Goal: Information Seeking & Learning: Learn about a topic

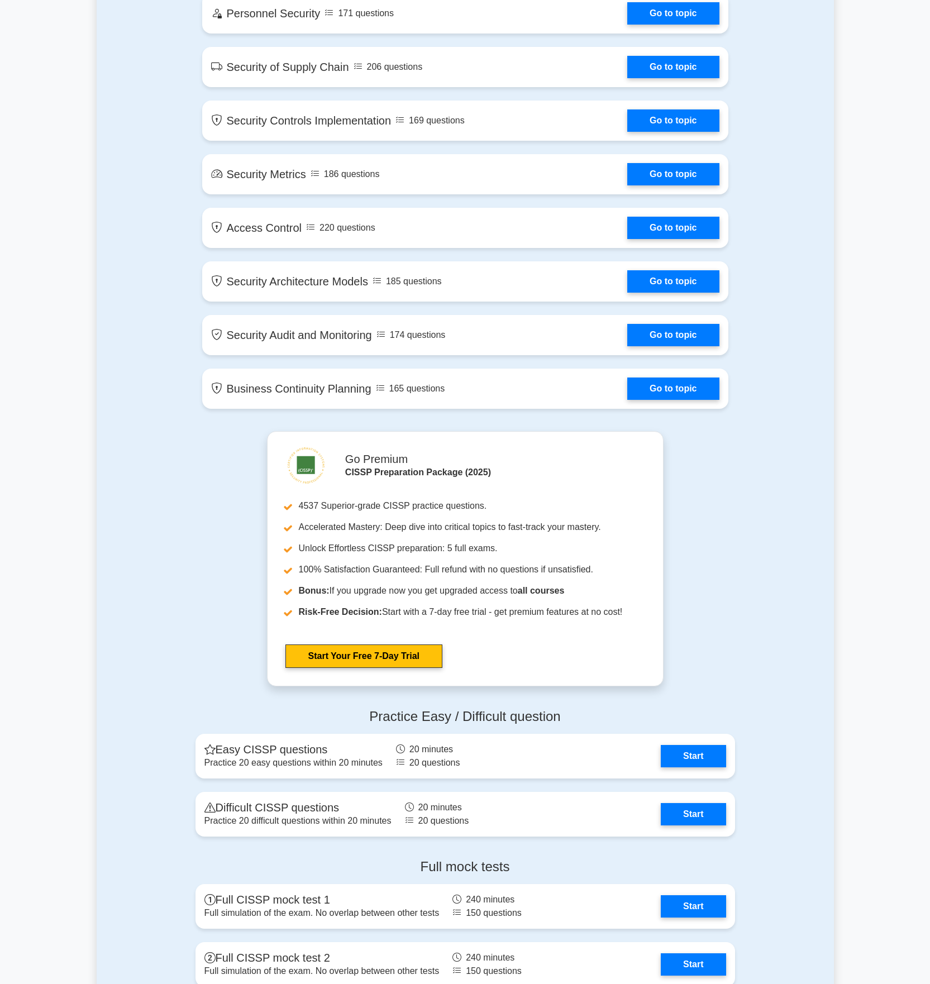
scroll to position [1909, 0]
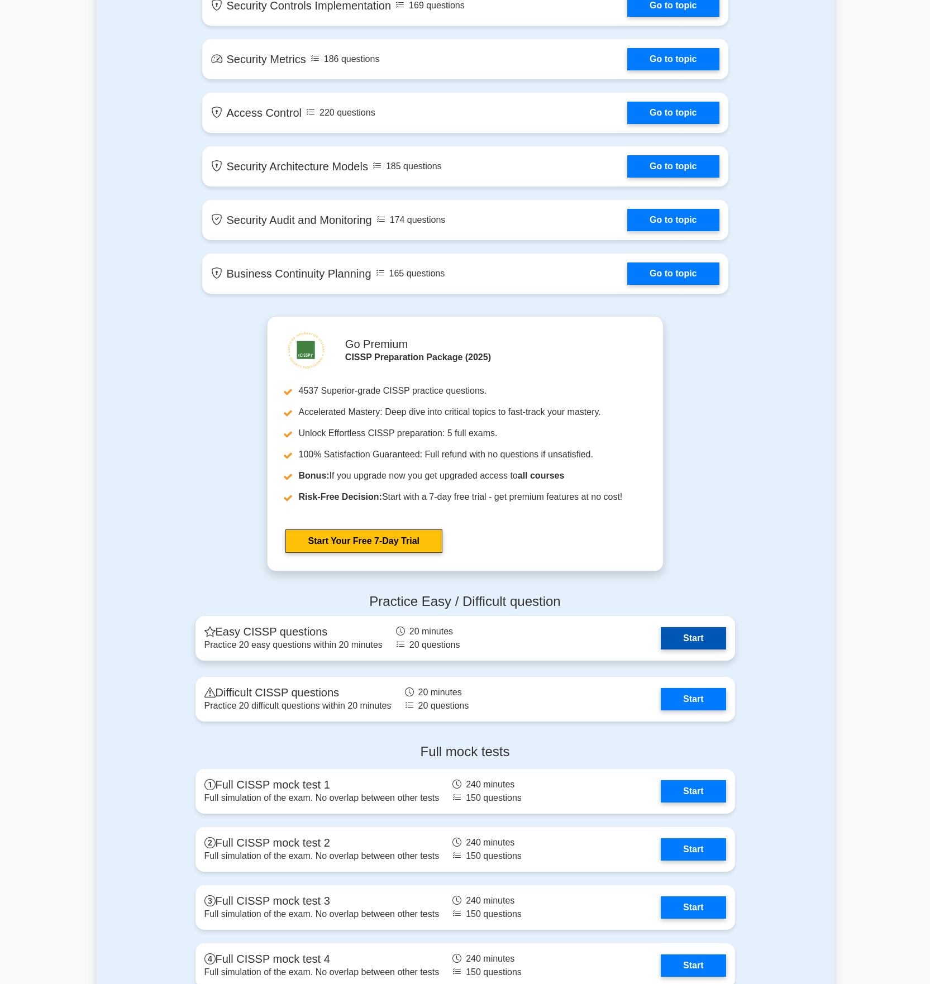
click at [661, 630] on link "Start" at bounding box center [693, 638] width 65 height 22
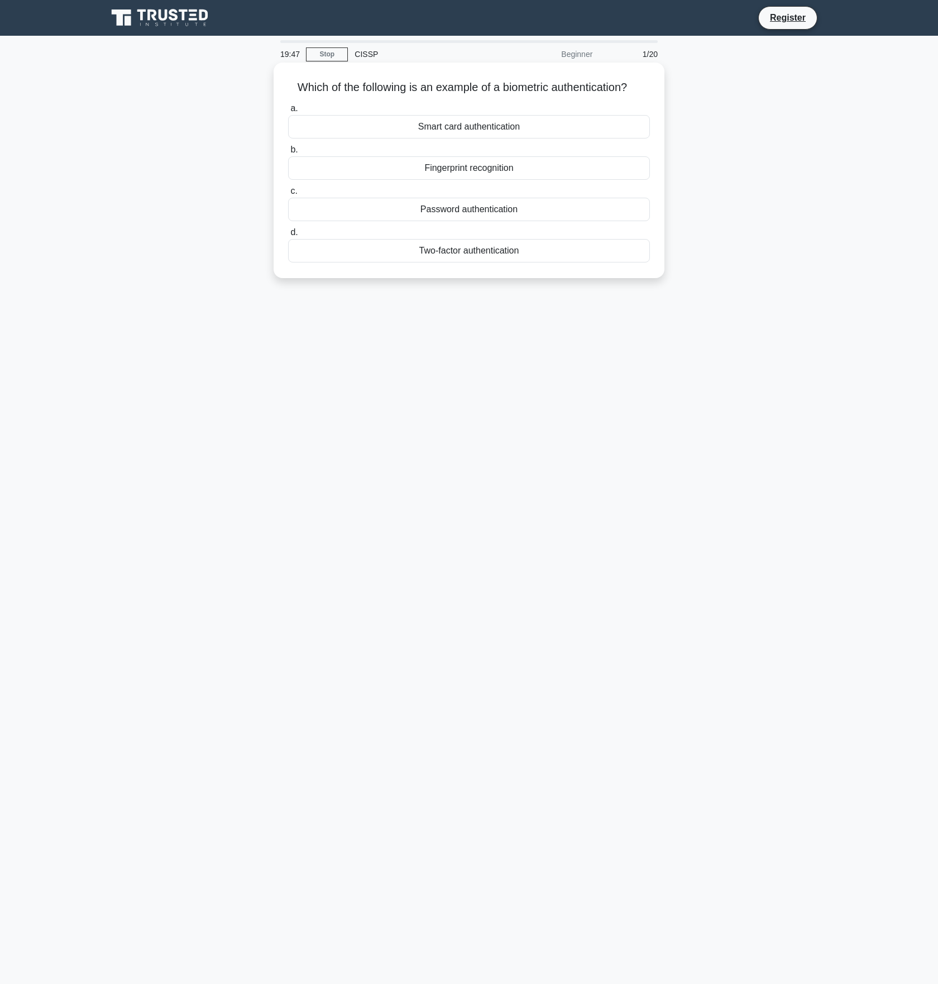
click at [413, 129] on div "Smart card authentication" at bounding box center [469, 126] width 362 height 23
click at [288, 112] on input "a. Smart card authentication" at bounding box center [288, 108] width 0 height 7
click at [461, 207] on div "Authorization" at bounding box center [469, 209] width 362 height 23
click at [288, 195] on input "c. Authorization" at bounding box center [288, 191] width 0 height 7
click at [408, 168] on div "To record and monitor activity in a certain area for evidence and identificatio…" at bounding box center [469, 167] width 362 height 23
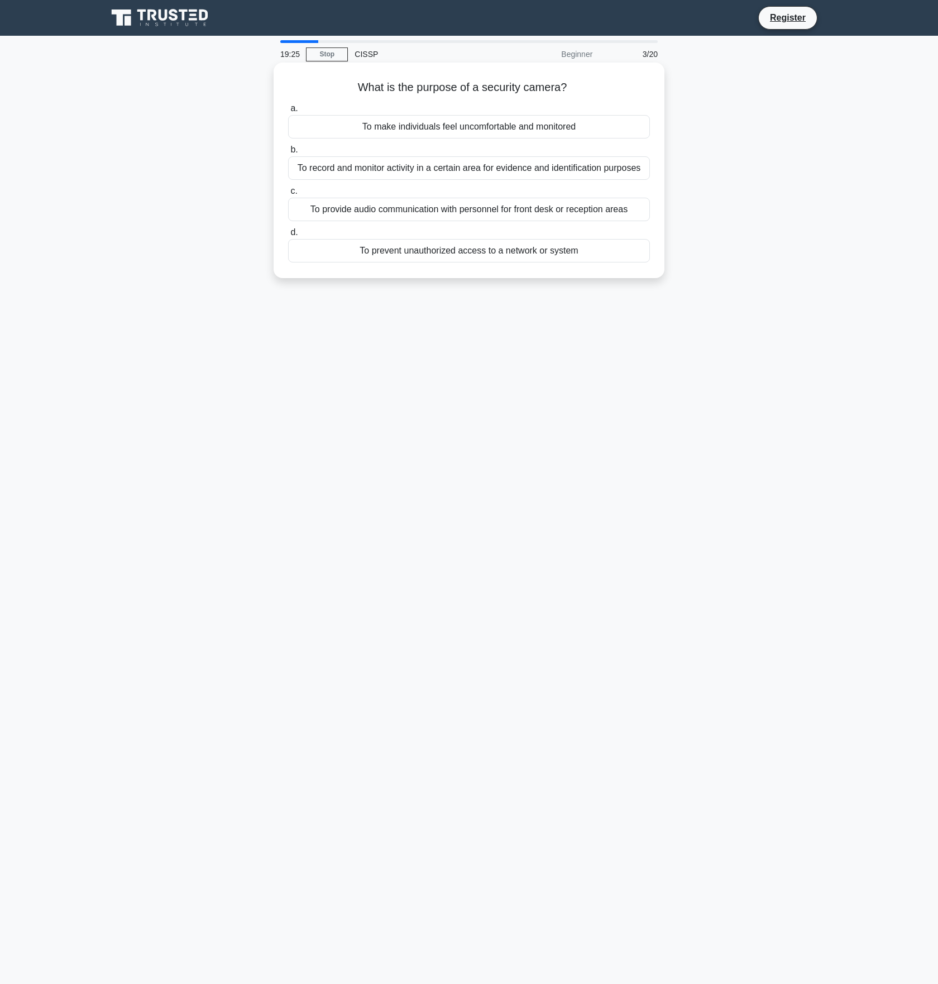
click at [288, 154] on input "b. To record and monitor activity in a certain area for evidence and identifica…" at bounding box center [288, 149] width 0 height 7
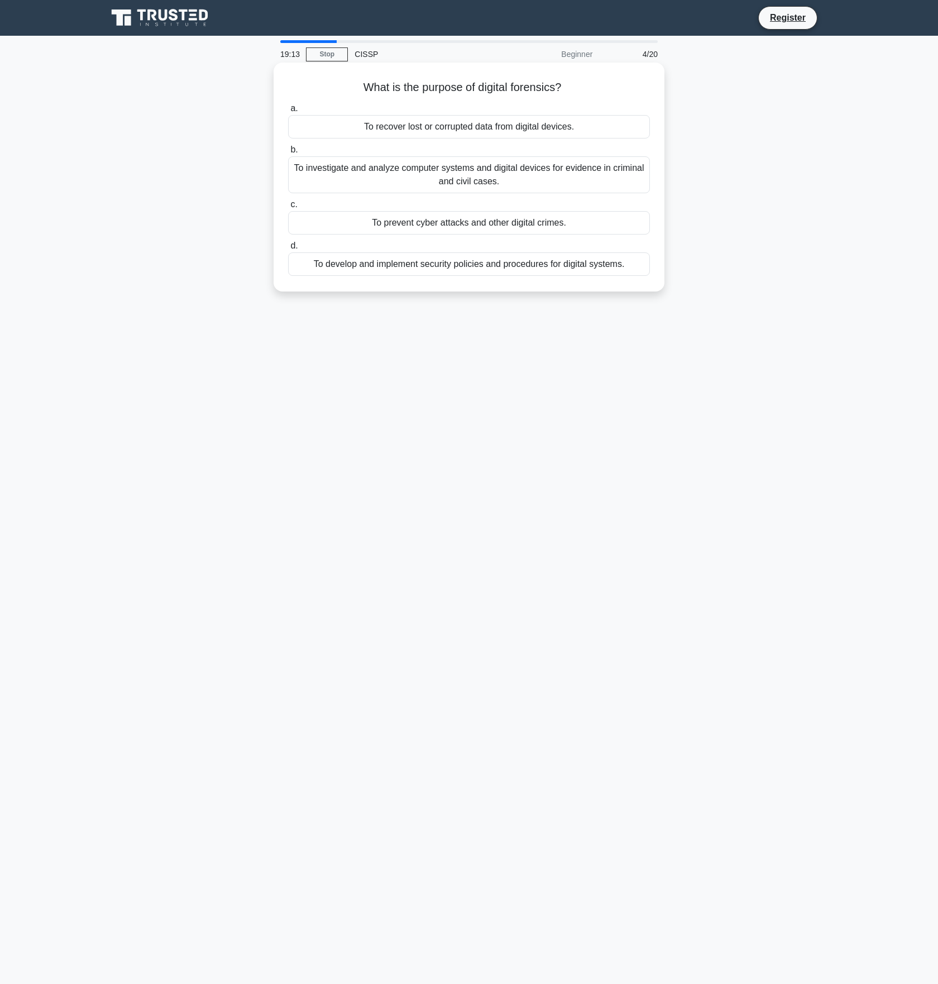
click at [424, 176] on div "To investigate and analyze computer systems and digital devices for evidence in…" at bounding box center [469, 174] width 362 height 37
click at [288, 154] on input "b. To investigate and analyze computer systems and digital devices for evidence…" at bounding box center [288, 149] width 0 height 7
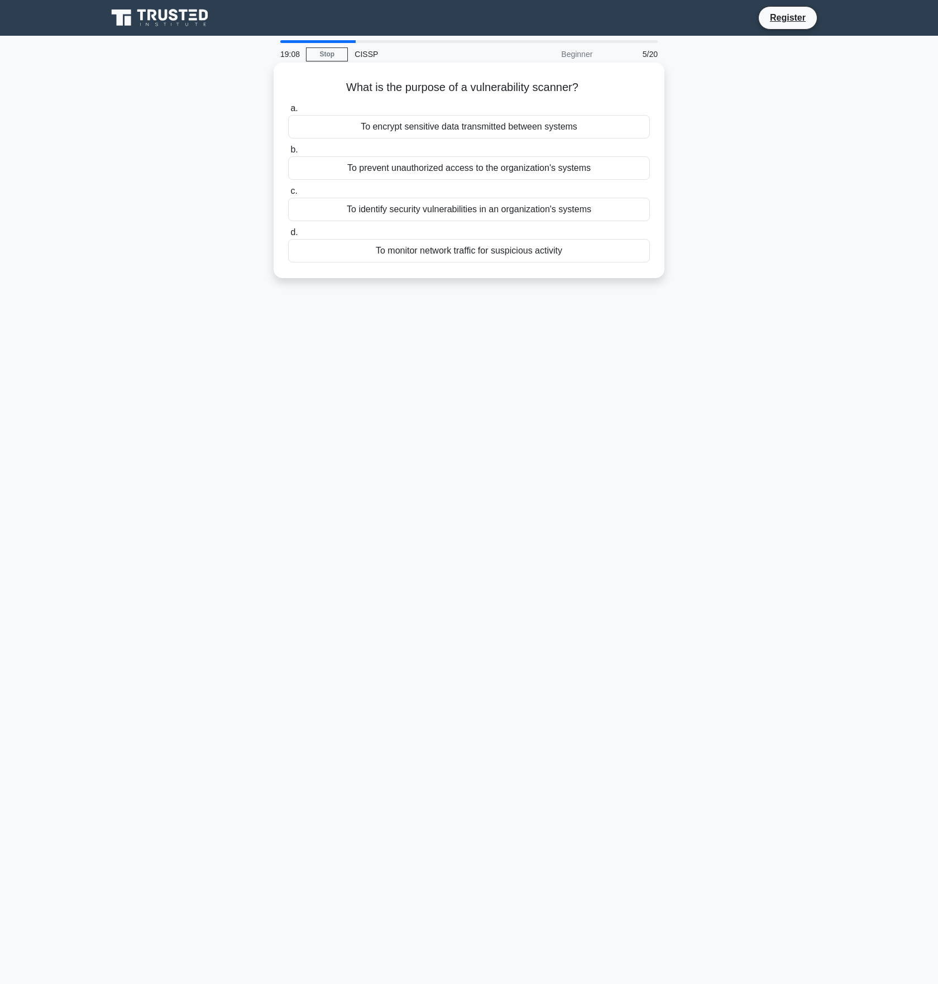
click at [451, 209] on div "To identify security vulnerabilities in an organization's systems" at bounding box center [469, 209] width 362 height 23
click at [288, 195] on input "c. To identify security vulnerabilities in an organization's systems" at bounding box center [288, 191] width 0 height 7
click at [413, 168] on div "To identify potential threats and vulnerabilities in a system or application" at bounding box center [469, 167] width 362 height 23
click at [288, 154] on input "b. To identify potential threats and vulnerabilities in a system or application" at bounding box center [288, 149] width 0 height 7
click at [323, 58] on link "Stop" at bounding box center [327, 54] width 42 height 14
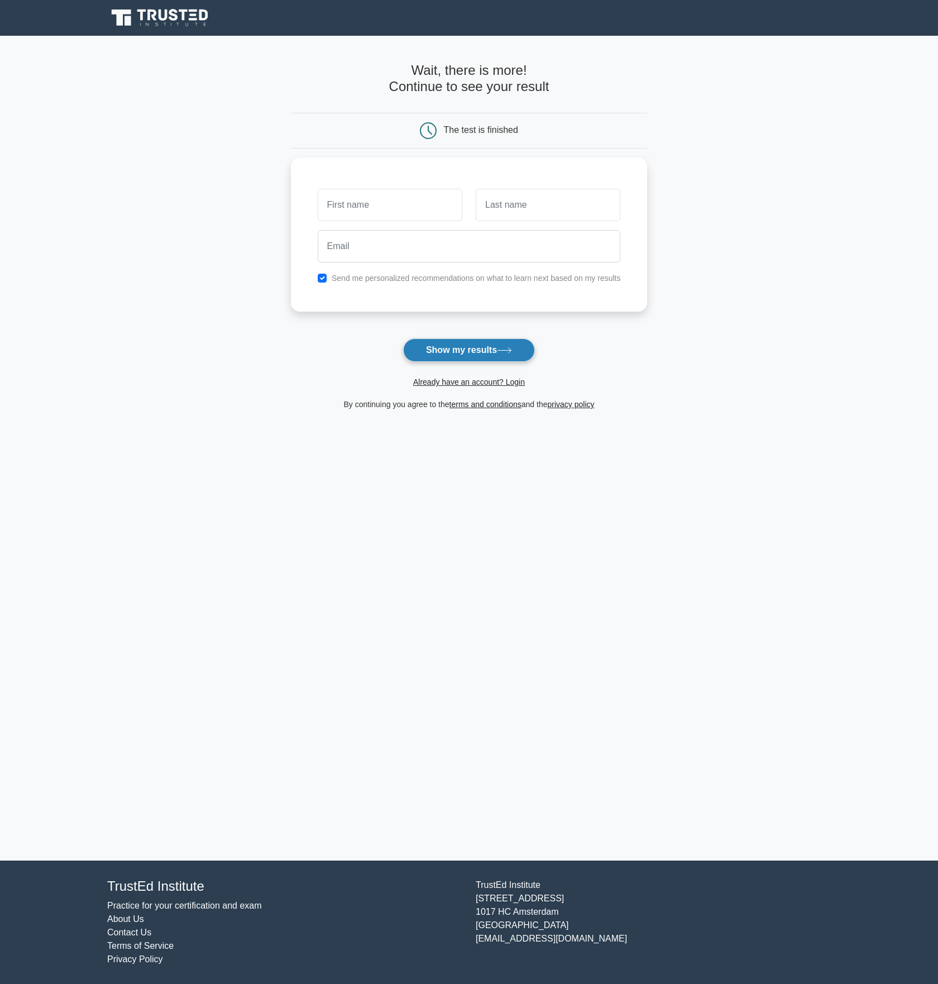
click at [450, 354] on button "Show my results" at bounding box center [469, 349] width 132 height 23
click at [366, 207] on input "text" at bounding box center [390, 202] width 145 height 32
click at [379, 205] on input "text" at bounding box center [390, 202] width 145 height 32
type input "dswfdsfsdf"
type input "sdfsdf"
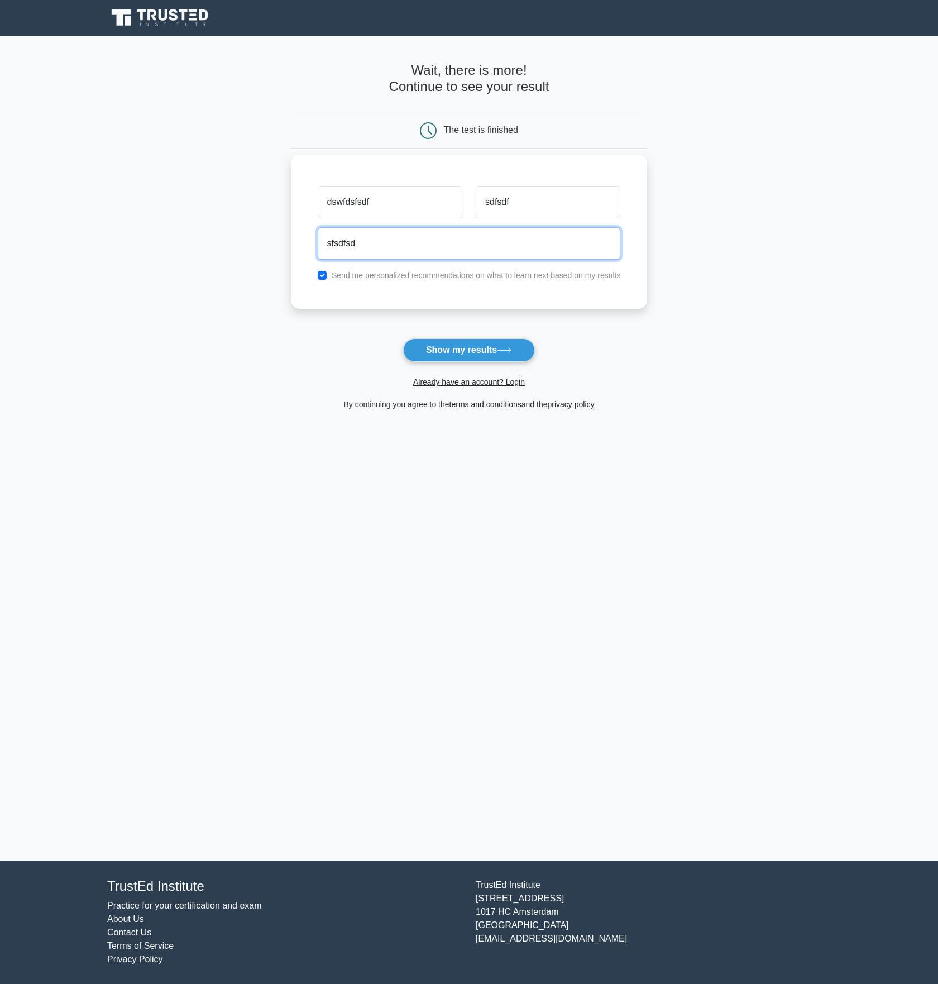
click at [405, 251] on input "sfsdfsd" at bounding box center [469, 243] width 303 height 32
click at [403, 249] on input "sfsdfsd" at bounding box center [469, 243] width 303 height 32
type input "sfsdfsd@adfd.de"
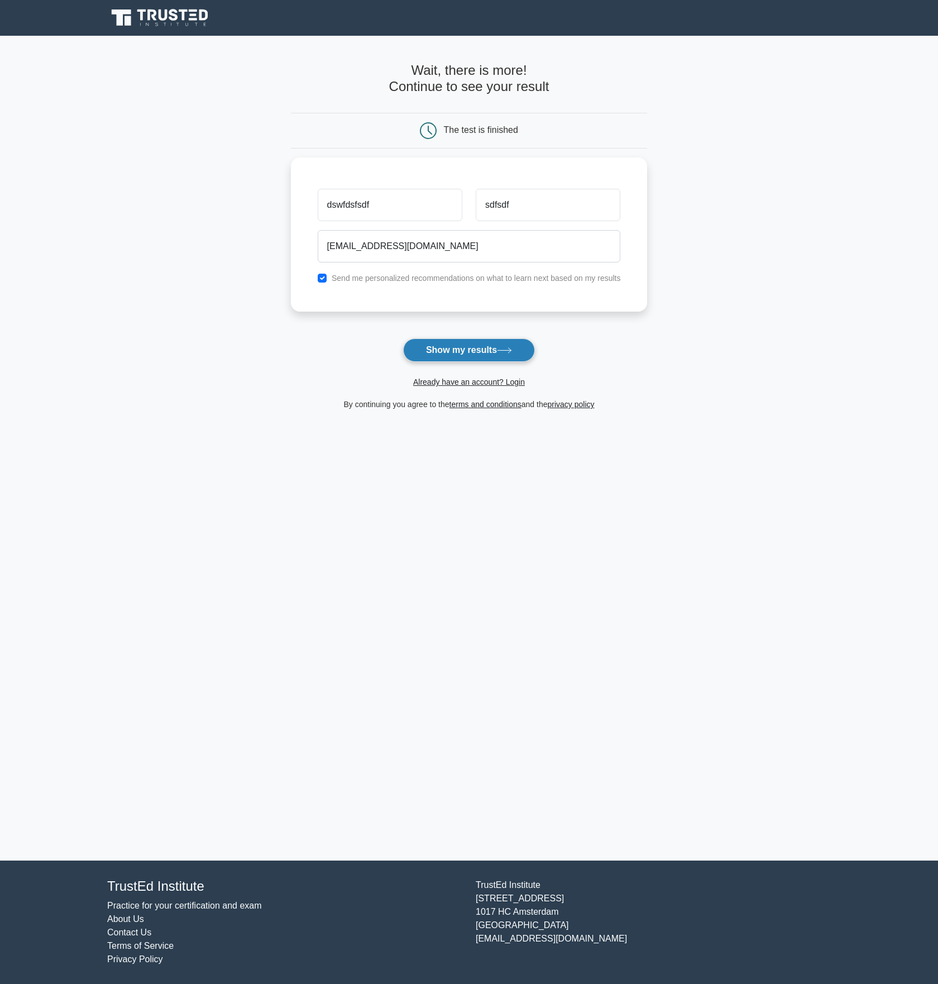
click at [441, 350] on button "Show my results" at bounding box center [469, 349] width 132 height 23
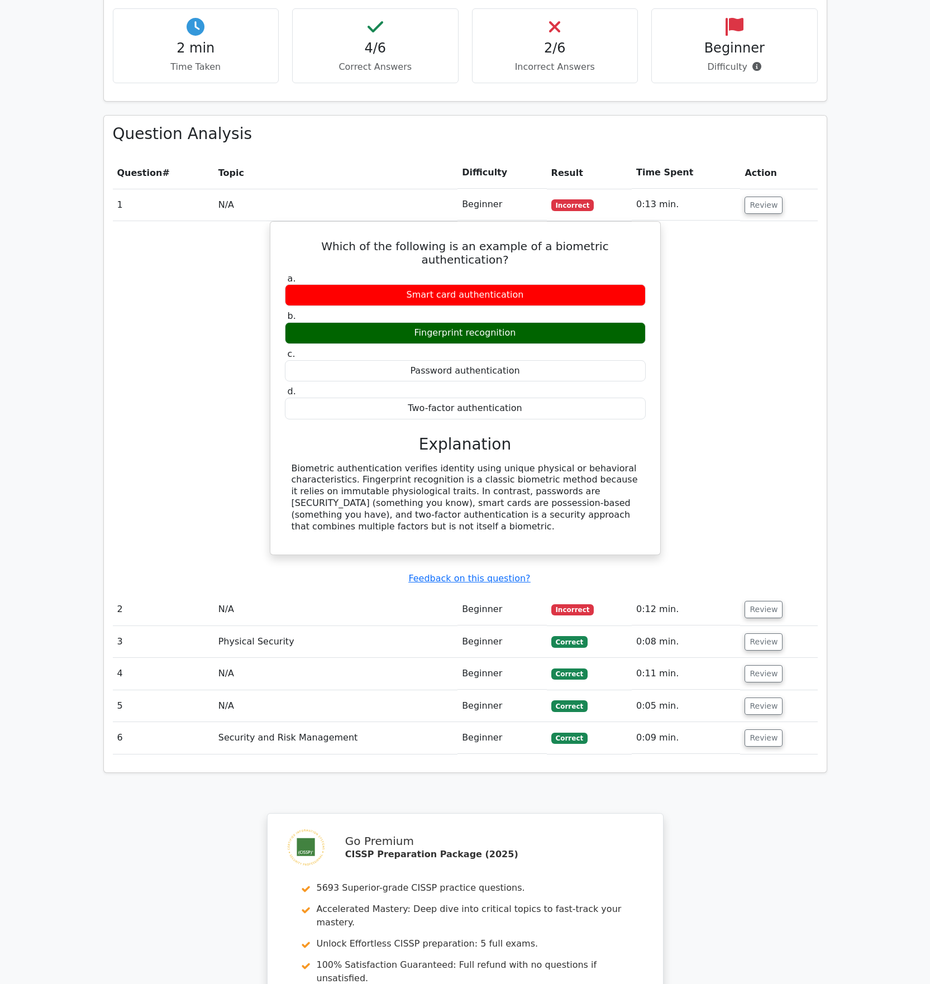
scroll to position [936, 0]
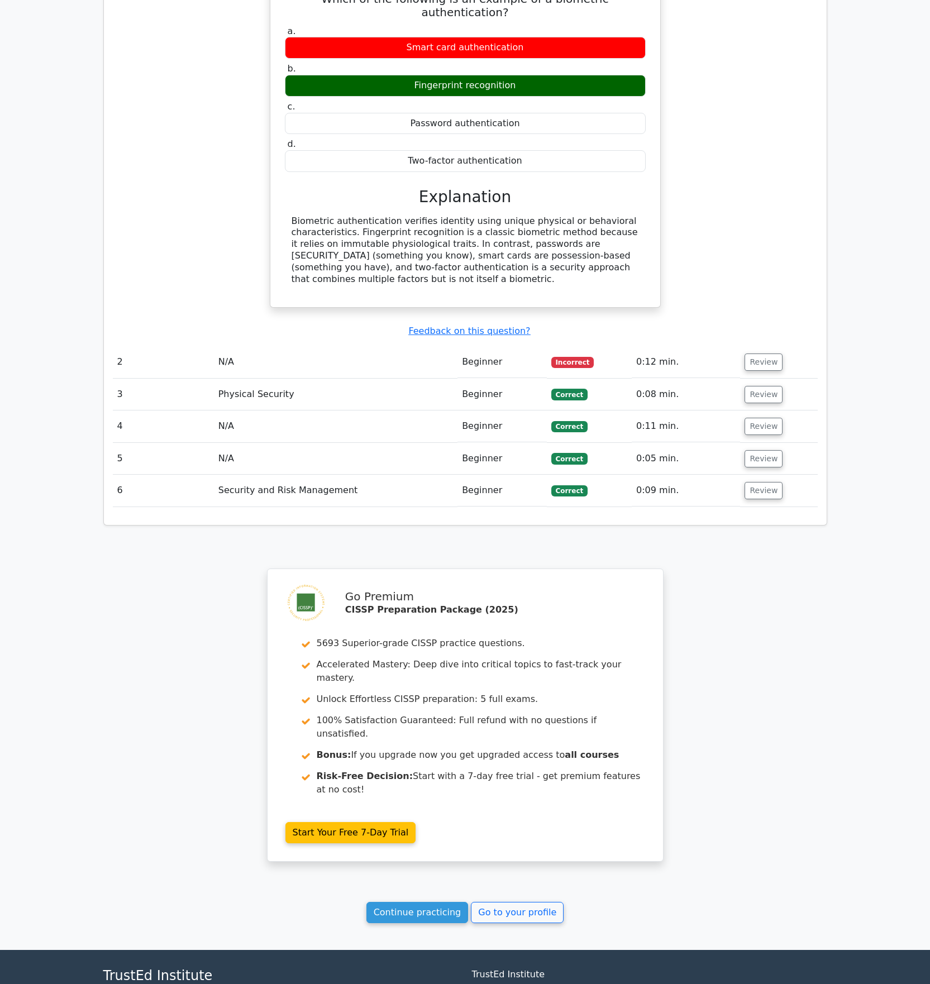
click at [216, 482] on div "Question Analysis Question # Topic Difficulty Result Time Spent Action 1 N/A Be…" at bounding box center [465, 196] width 723 height 656
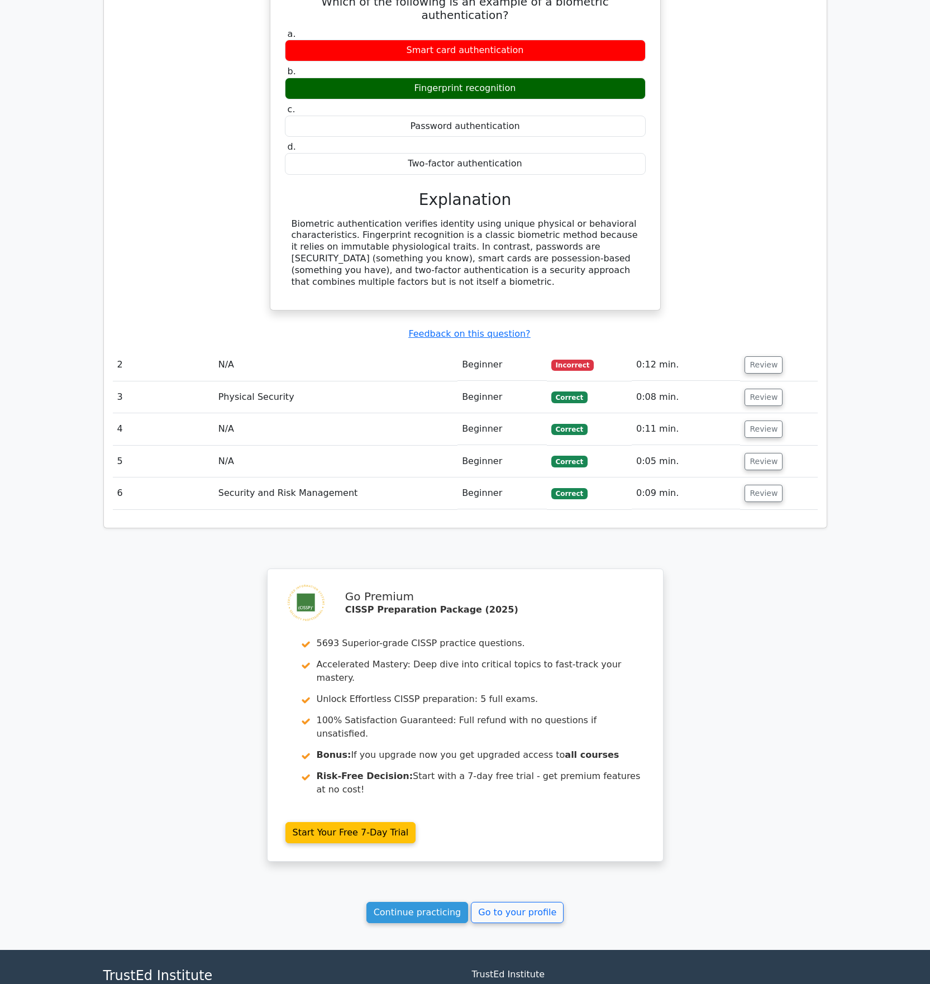
drag, startPoint x: 232, startPoint y: 486, endPoint x: 258, endPoint y: 487, distance: 26.3
click at [258, 487] on div "Question Analysis Question # Topic Difficulty Result Time Spent Action 1 N/A Be…" at bounding box center [465, 198] width 724 height 657
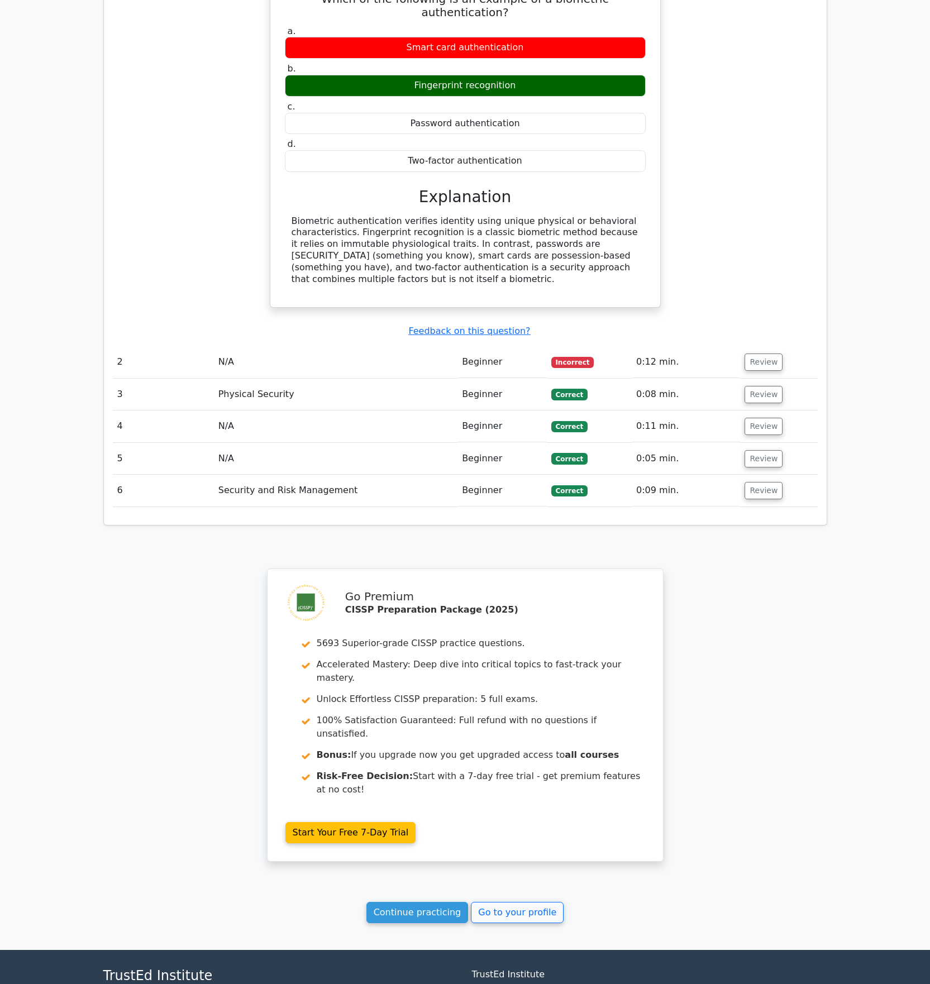
drag, startPoint x: 255, startPoint y: 480, endPoint x: 278, endPoint y: 485, distance: 23.3
click at [278, 485] on div "Question Analysis Question # Topic Difficulty Result Time Spent Action 1 N/A Be…" at bounding box center [465, 196] width 724 height 657
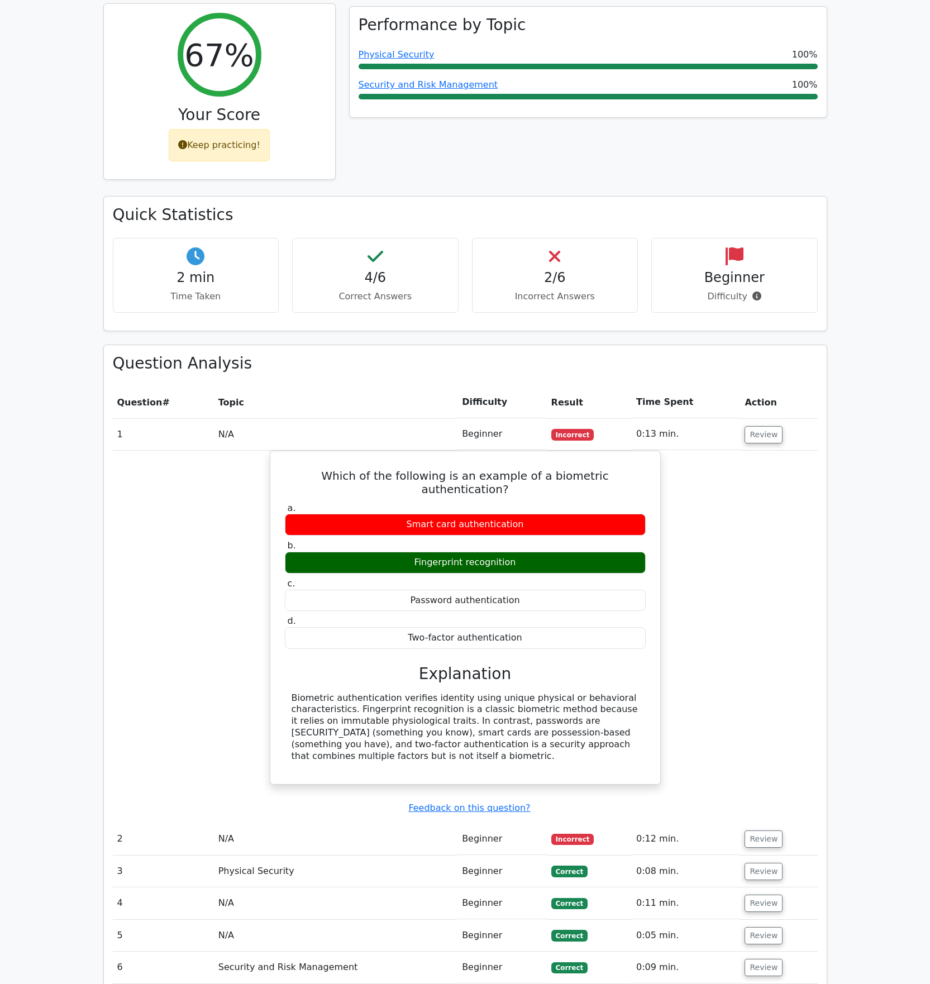
scroll to position [0, 0]
